Goal: Task Accomplishment & Management: Complete application form

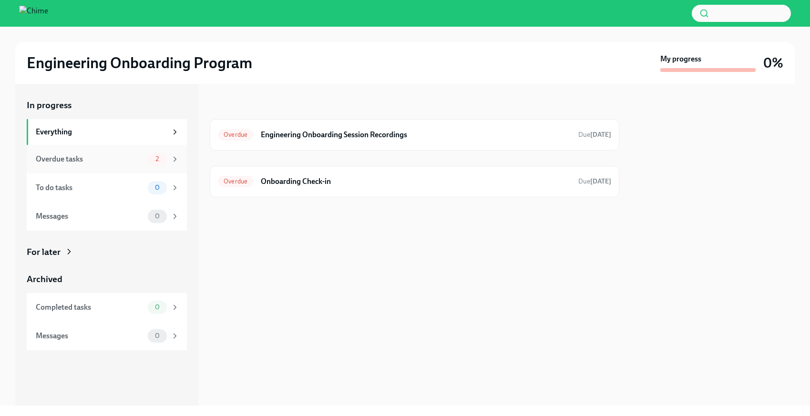
click at [132, 156] on div "Overdue tasks" at bounding box center [90, 159] width 108 height 10
click at [292, 178] on h6 "Onboarding Check-in" at bounding box center [416, 181] width 310 height 10
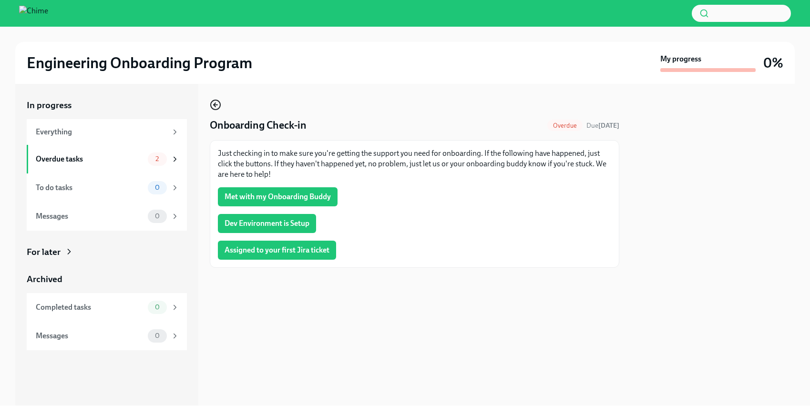
click at [219, 107] on circle "button" at bounding box center [216, 105] width 10 height 10
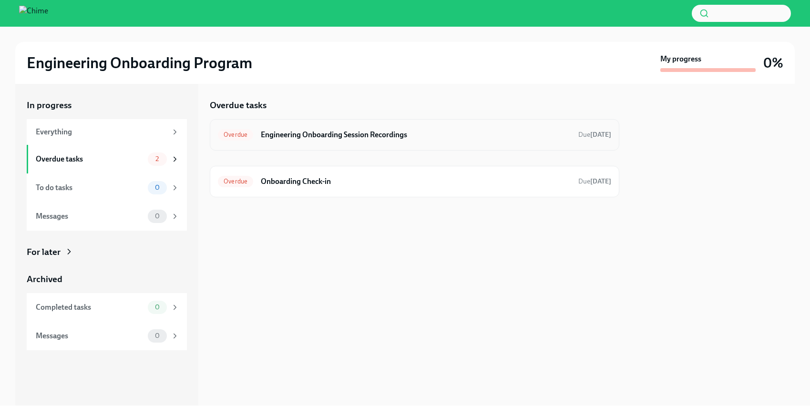
click at [288, 134] on h6 "Engineering Onboarding Session Recordings" at bounding box center [416, 135] width 310 height 10
